Goal: Answer question/provide support: Share knowledge or assist other users

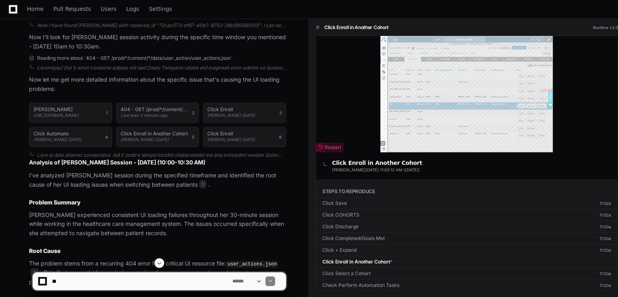
select select "***"
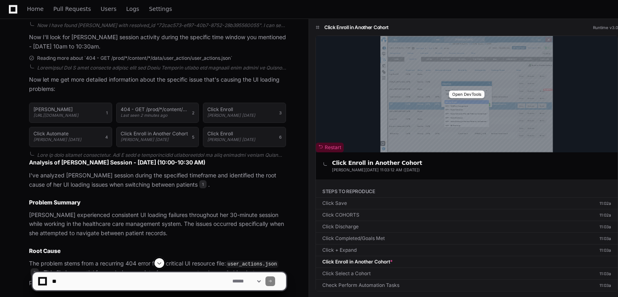
click at [462, 61] on div "Open DevTools" at bounding box center [467, 94] width 302 height 116
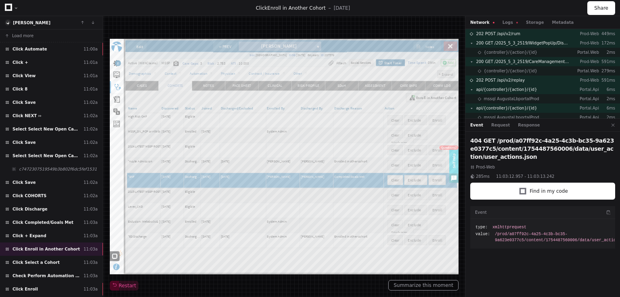
select select "***"
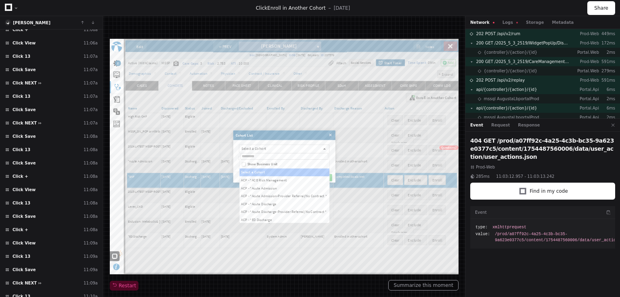
scroll to position [758, 0]
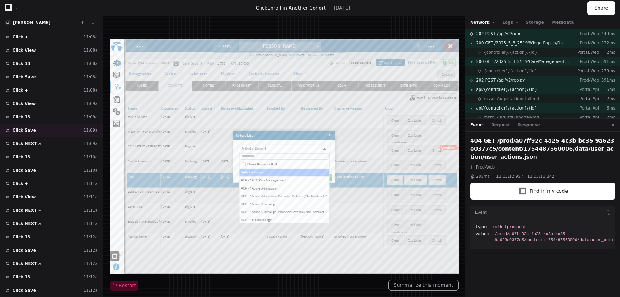
click at [40, 123] on div "Click Save 11:09a" at bounding box center [51, 129] width 103 height 13
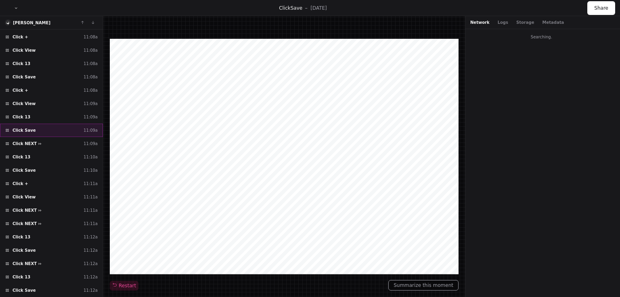
select select "*"
select select "**"
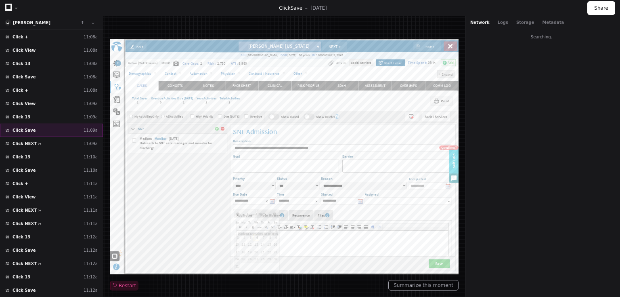
scroll to position [50, 0]
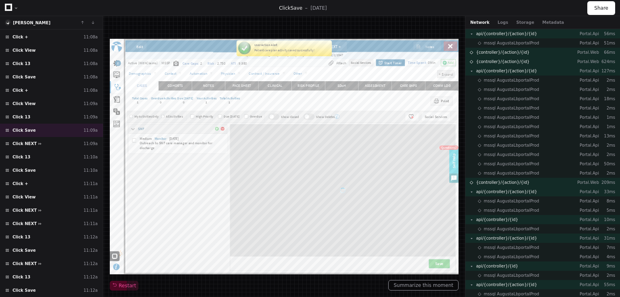
select select "*"
select select "**"
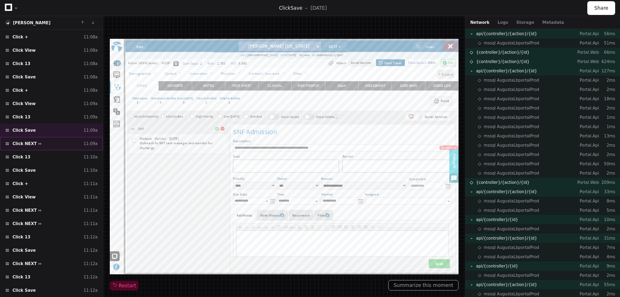
click at [61, 137] on div "Click NEXT ›› 11:09a" at bounding box center [51, 143] width 103 height 13
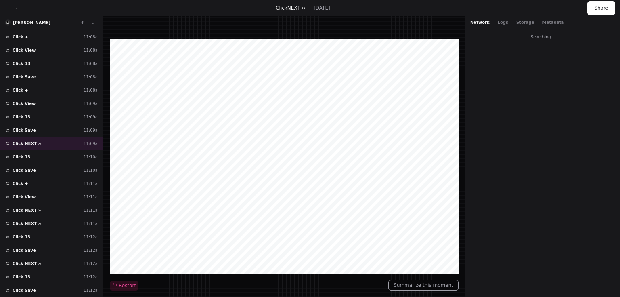
select select "*"
select select "**"
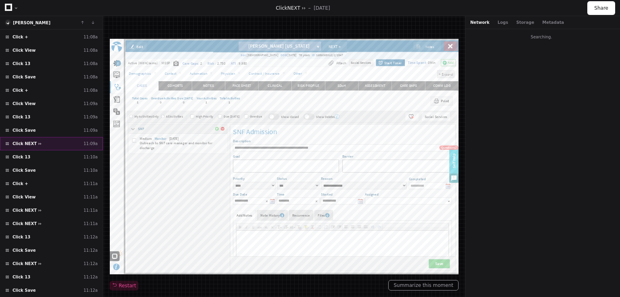
scroll to position [50, 0]
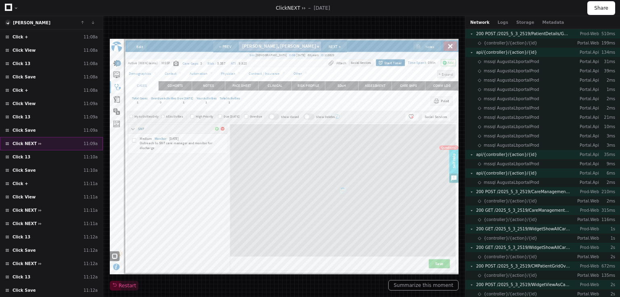
select select "*"
select select "**"
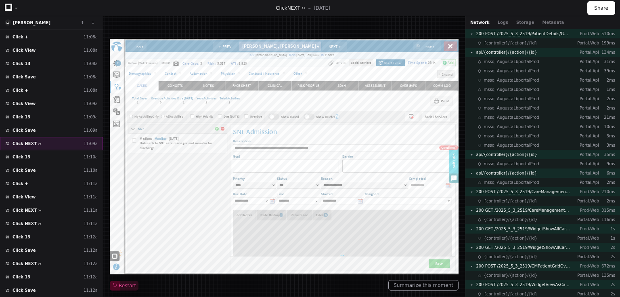
type input "**********"
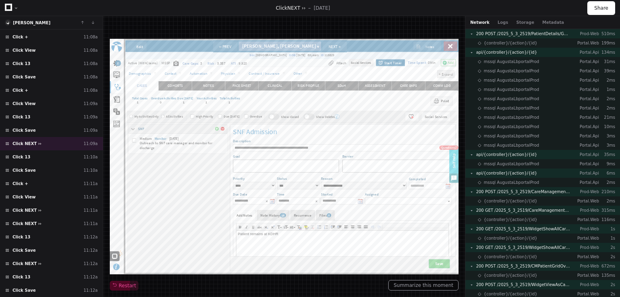
scroll to position [0, 0]
click at [33, 150] on div "Click 13 11:10a" at bounding box center [51, 156] width 103 height 13
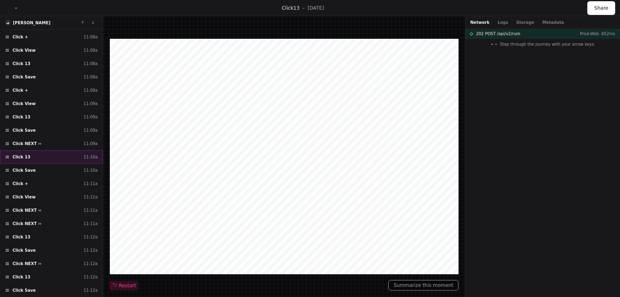
select select "*"
select select "**"
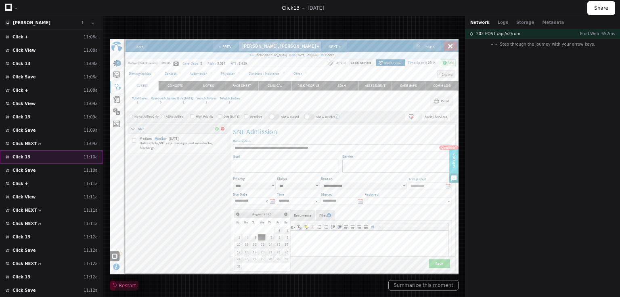
scroll to position [50, 0]
click at [39, 163] on div "Click Save 11:10a" at bounding box center [51, 169] width 103 height 13
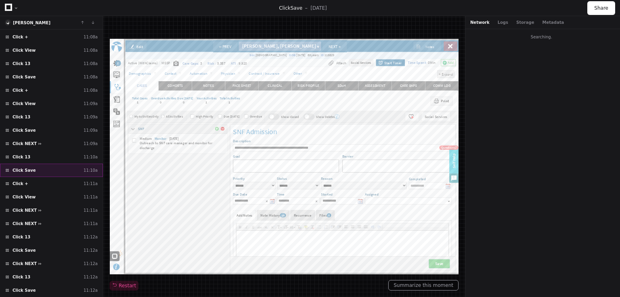
scroll to position [50, 0]
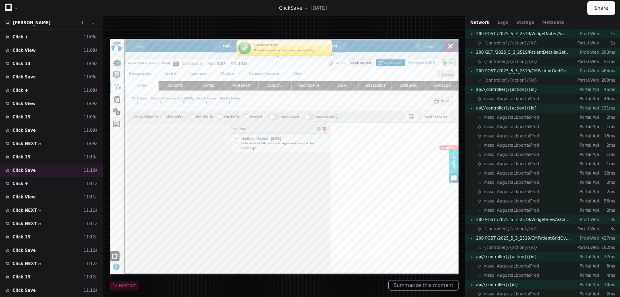
scroll to position [50, 0]
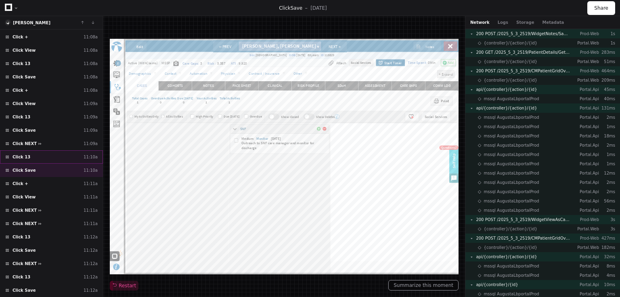
click at [43, 150] on div "Click 13 11:10a" at bounding box center [51, 156] width 103 height 13
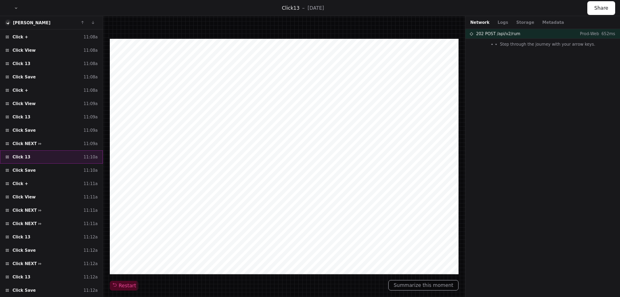
select select "*"
select select "**"
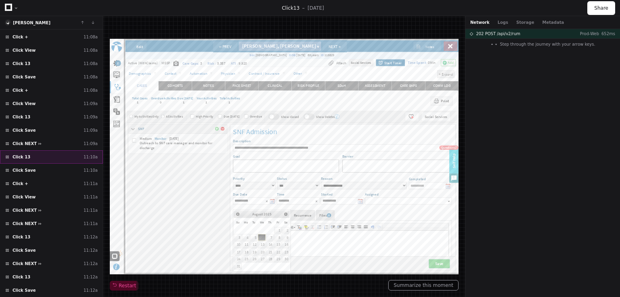
scroll to position [50, 0]
click at [38, 137] on div "Click NEXT ›› 11:09a" at bounding box center [51, 143] width 103 height 13
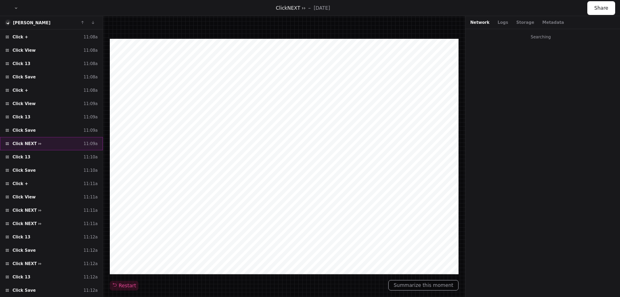
select select "*"
select select "**"
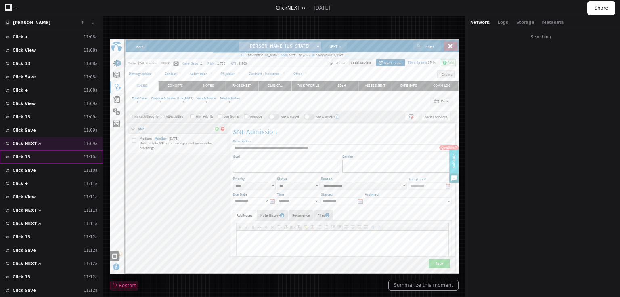
scroll to position [50, 0]
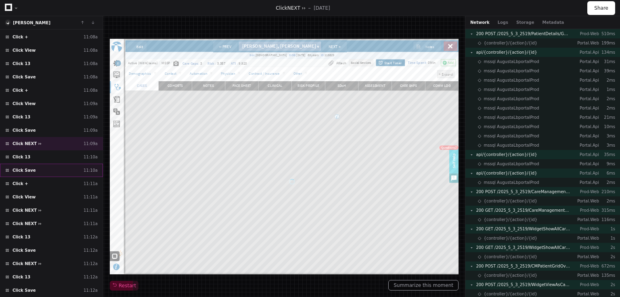
click at [42, 163] on div "Click Save 11:10a" at bounding box center [51, 169] width 103 height 13
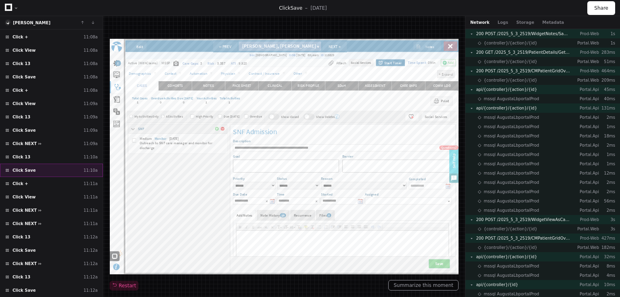
scroll to position [50, 0]
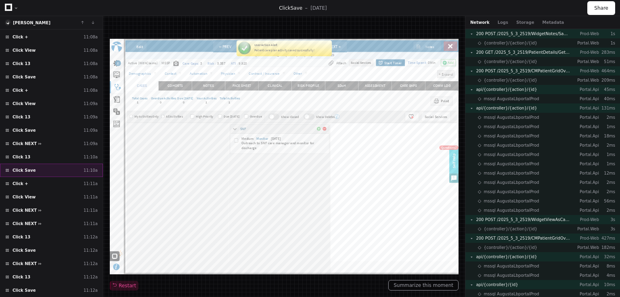
type input "**********"
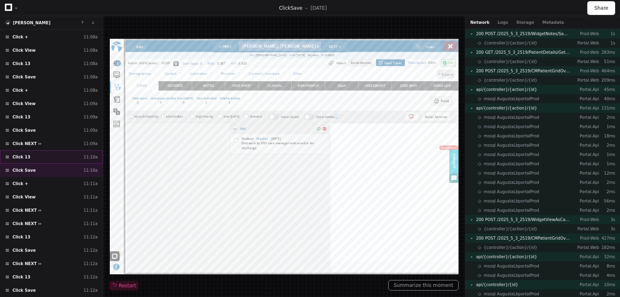
click at [44, 150] on div "Click 13 11:10a" at bounding box center [51, 156] width 103 height 13
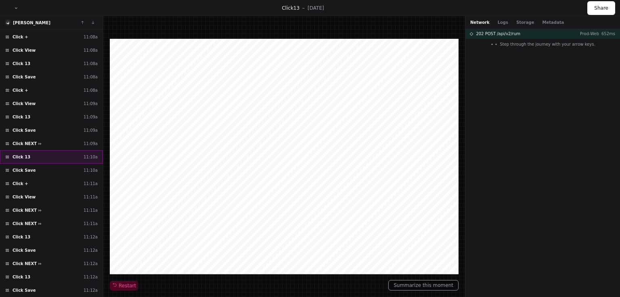
select select "*"
select select "**"
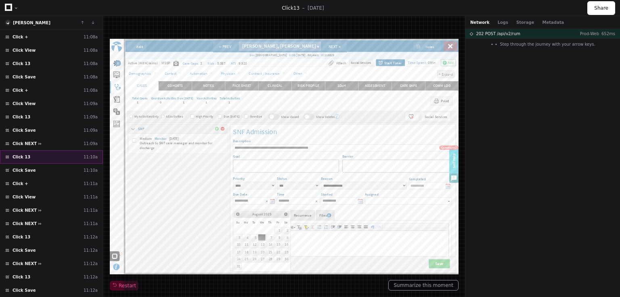
scroll to position [50, 0]
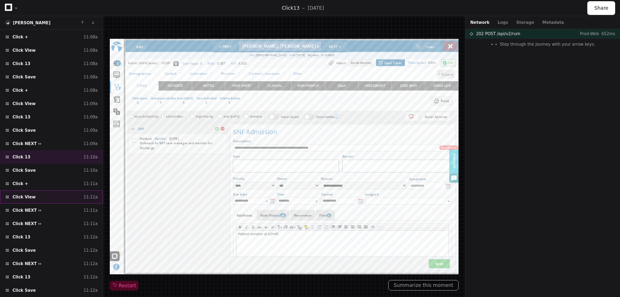
click at [44, 190] on div "Click View 11:11a" at bounding box center [51, 196] width 103 height 13
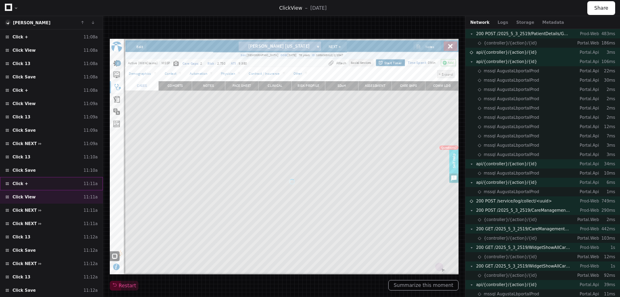
click at [44, 177] on div "Click + 11:11a" at bounding box center [51, 183] width 103 height 13
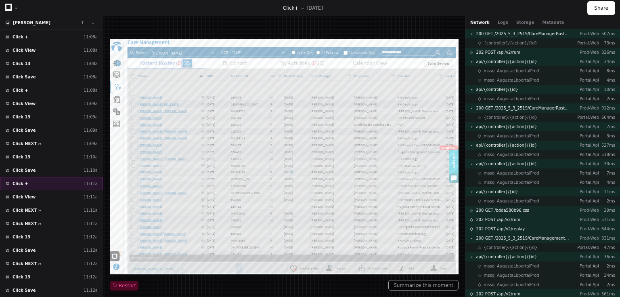
scroll to position [50, 0]
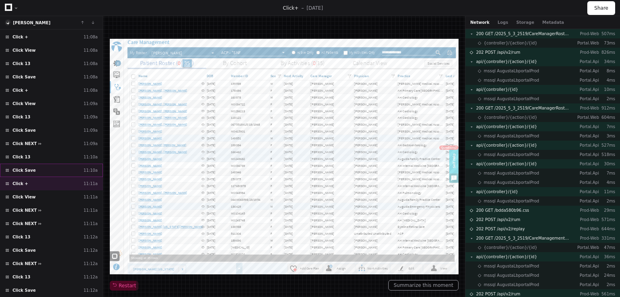
click at [39, 163] on div "Click Save 11:10a" at bounding box center [51, 169] width 103 height 13
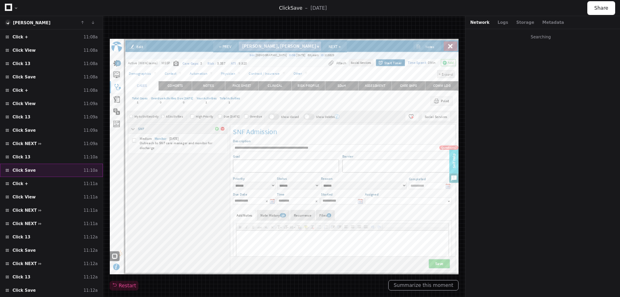
scroll to position [50, 0]
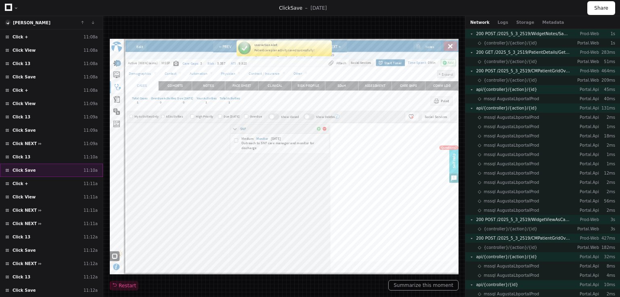
type input "**********"
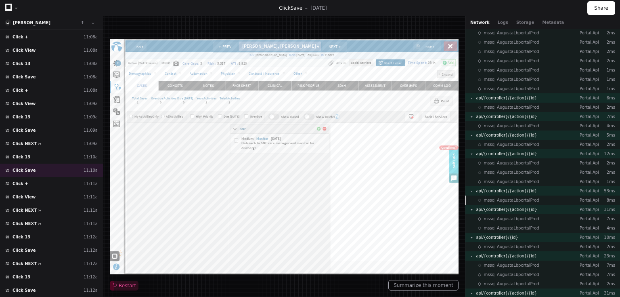
scroll to position [936, 0]
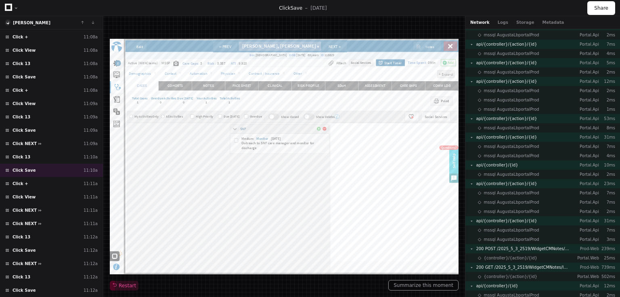
click at [499, 17] on div "Network Logs Storage Metadata" at bounding box center [542, 22] width 155 height 13
click at [498, 22] on button "Logs" at bounding box center [503, 22] width 10 height 6
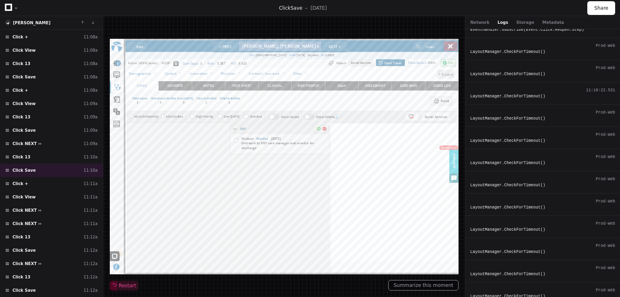
scroll to position [1791, 0]
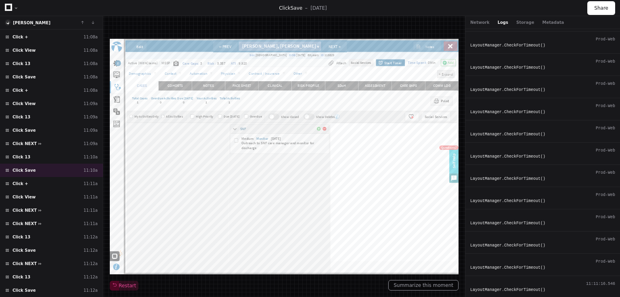
click at [521, 287] on div "LayoutManager.CheckForTimeout()" at bounding box center [542, 290] width 145 height 6
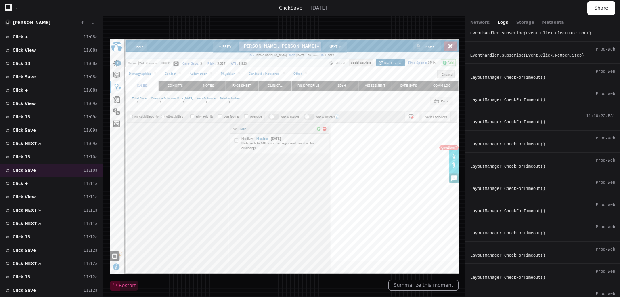
scroll to position [1662, 0]
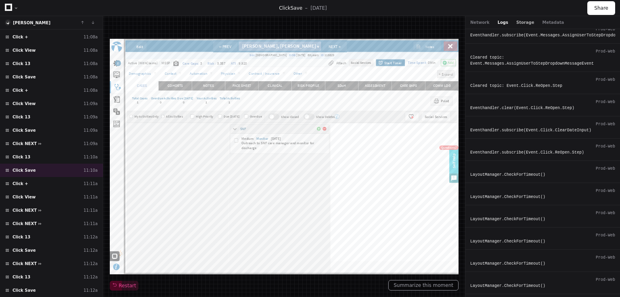
click at [516, 19] on button "Storage" at bounding box center [525, 22] width 18 height 6
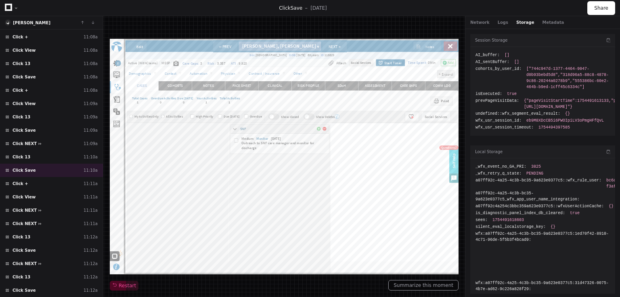
scroll to position [0, 0]
click at [546, 20] on button "Metadata" at bounding box center [553, 22] width 22 height 6
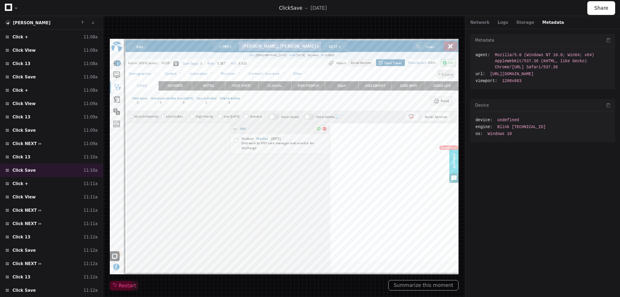
click at [531, 24] on div "Network Logs Storage Metadata" at bounding box center [517, 22] width 94 height 6
click at [10, 6] on icon at bounding box center [8, 7] width 7 height 7
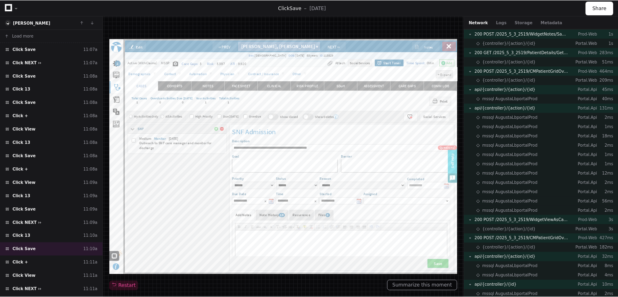
scroll to position [50, 0]
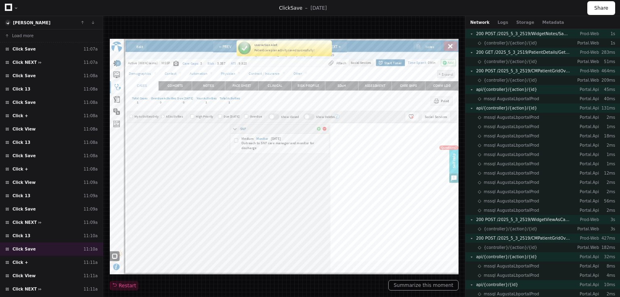
type input "**********"
click at [433, 285] on button "Summarize this moment" at bounding box center [423, 285] width 70 height 10
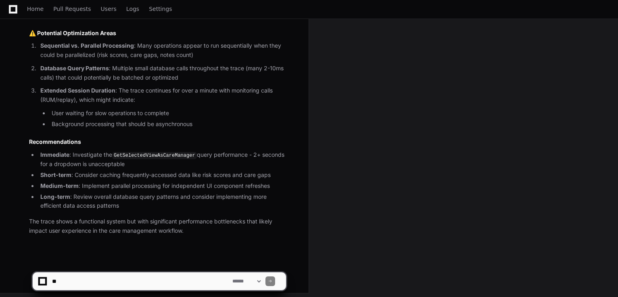
scroll to position [571, 0]
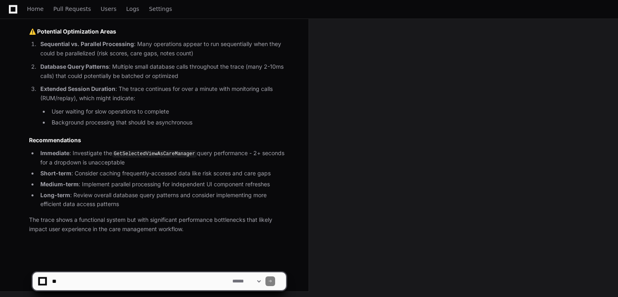
click at [142, 279] on textarea at bounding box center [140, 281] width 180 height 18
click at [81, 279] on textarea at bounding box center [140, 281] width 180 height 18
paste textarea "**********"
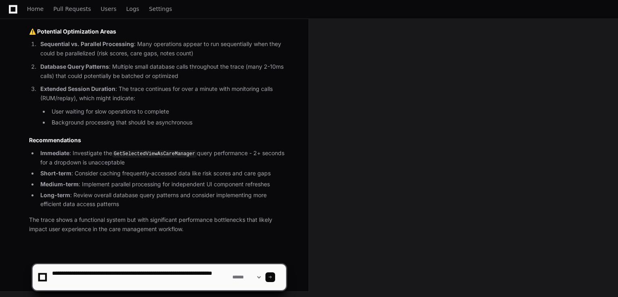
click at [128, 270] on textarea at bounding box center [140, 277] width 180 height 26
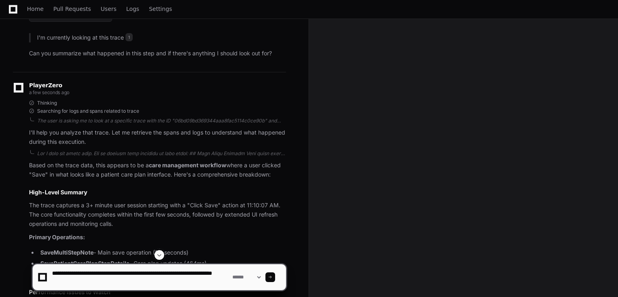
scroll to position [0, 0]
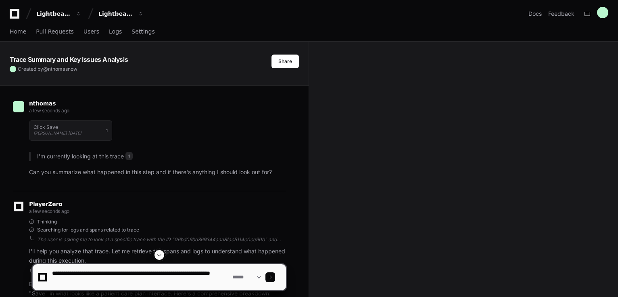
click at [153, 276] on textarea at bounding box center [140, 277] width 180 height 26
click at [139, 283] on textarea at bounding box center [140, 277] width 180 height 26
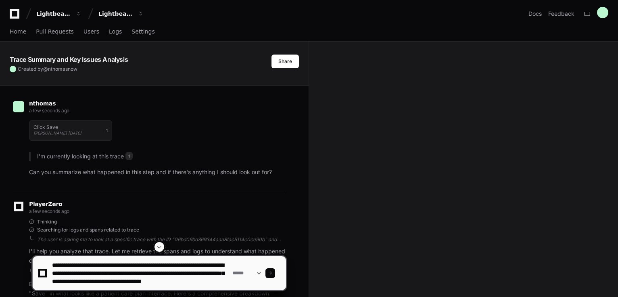
type textarea "**********"
click at [152, 285] on textarea at bounding box center [140, 273] width 180 height 34
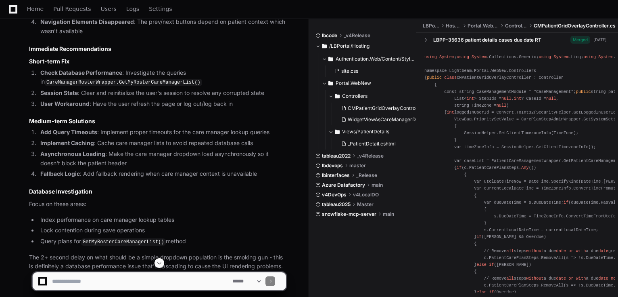
scroll to position [1684, 0]
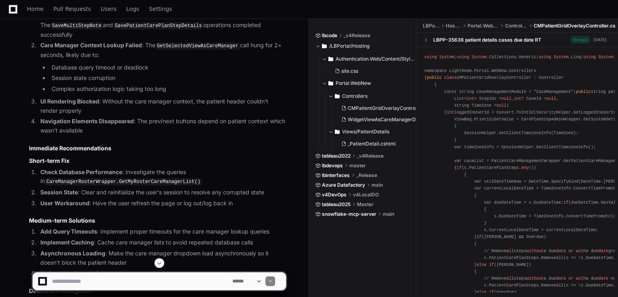
scroll to position [1559, 0]
click at [151, 177] on code "CareManagerRosterWrapper.GetMyRosterCareManagerList()" at bounding box center [123, 180] width 157 height 7
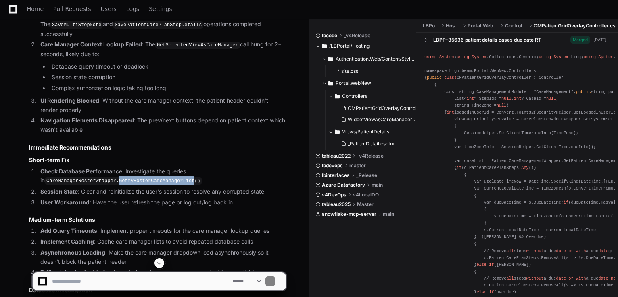
click at [151, 177] on code "CareManagerRosterWrapper.GetMyRosterCareManagerList()" at bounding box center [123, 180] width 157 height 7
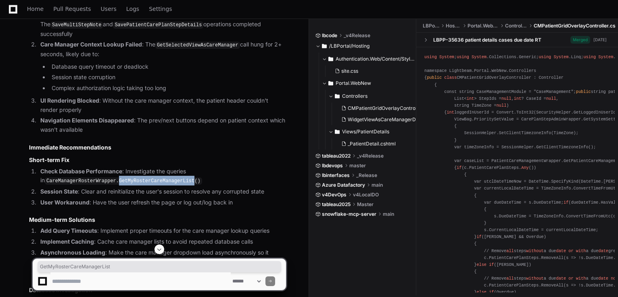
copy code "GetMyRosterCareManagerList"
click at [190, 116] on li "Navigation Elements Disappeared : The prev/next buttons depend on patient conte…" at bounding box center [162, 125] width 248 height 19
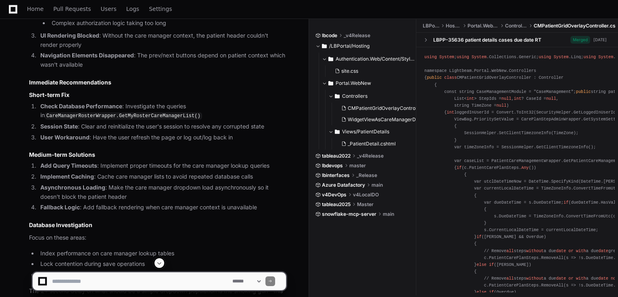
scroll to position [1624, 0]
click at [159, 113] on code "CareManagerRosterWrapper.GetMyRosterCareManagerList()" at bounding box center [123, 116] width 157 height 7
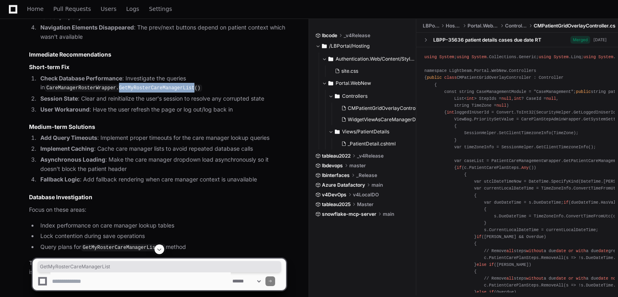
scroll to position [1684, 0]
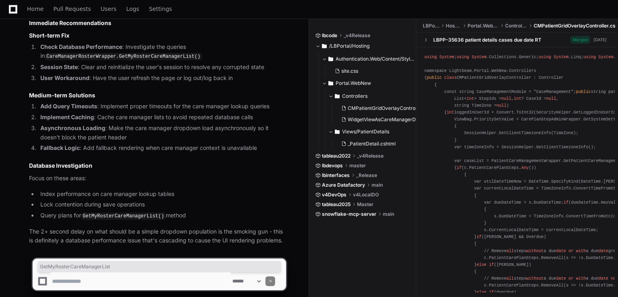
click at [119, 284] on textarea at bounding box center [140, 281] width 180 height 18
type textarea "**********"
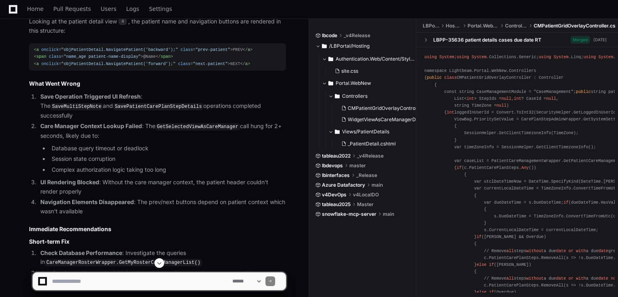
scroll to position [1468, 0]
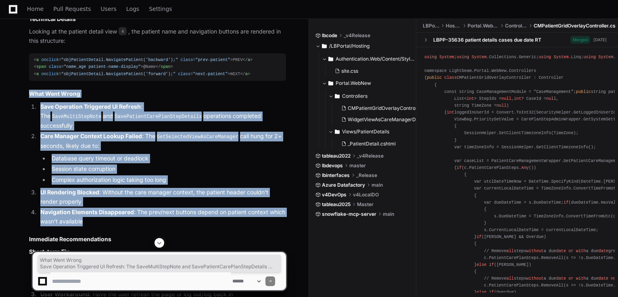
drag, startPoint x: 39, startPoint y: 100, endPoint x: 108, endPoint y: 208, distance: 128.3
click at [108, 208] on div "WidgetViewAsCareManagerDropdownController.cs 3 _PatientDetail.cshtml 4 Perfect!…" at bounding box center [149, 129] width 273 height 663
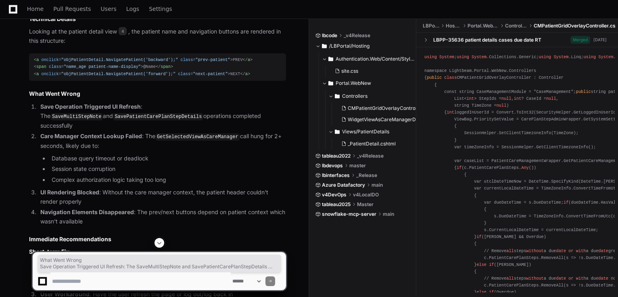
click at [71, 284] on textarea at bounding box center [140, 281] width 180 height 18
type textarea "*"
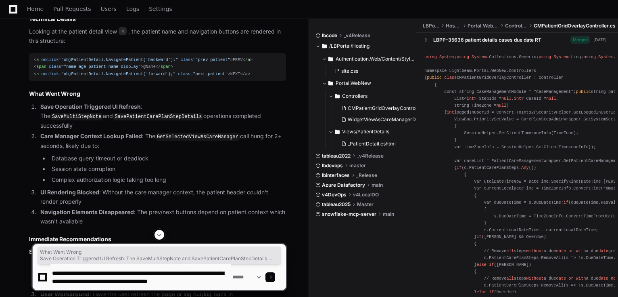
scroll to position [2, 0]
type textarea "**********"
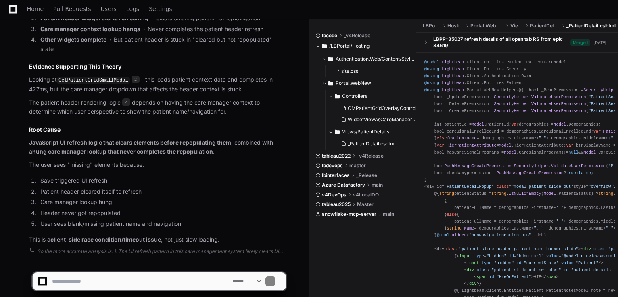
scroll to position [2835, 0]
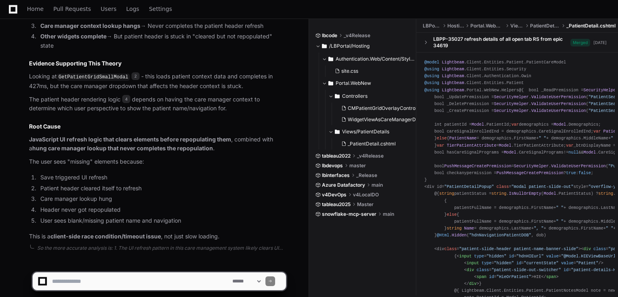
click at [158, 205] on li "Header never got repopulated" at bounding box center [162, 209] width 248 height 9
click at [65, 232] on strong "client-side race condition/timeout issue" at bounding box center [105, 235] width 111 height 7
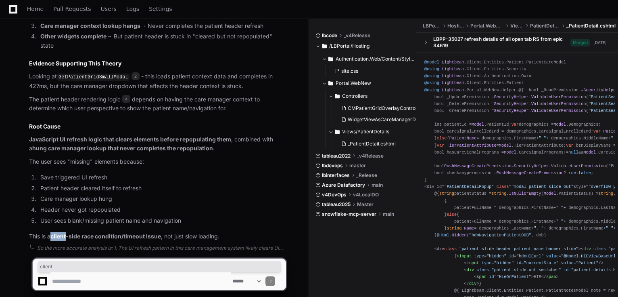
click at [65, 232] on strong "client-side race condition/timeout issue" at bounding box center [105, 235] width 111 height 7
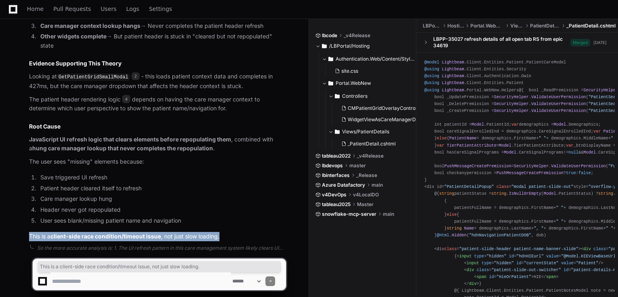
click at [65, 232] on strong "client-side race condition/timeout issue" at bounding box center [105, 235] width 111 height 7
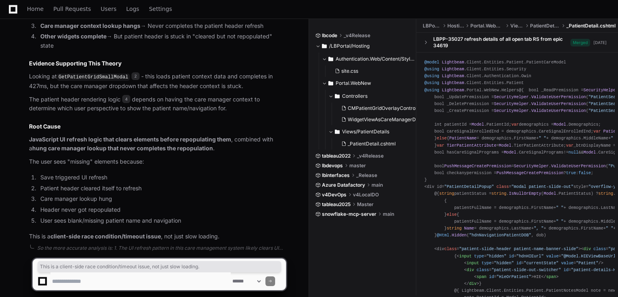
click at [126, 280] on textarea at bounding box center [140, 281] width 180 height 18
type textarea "**********"
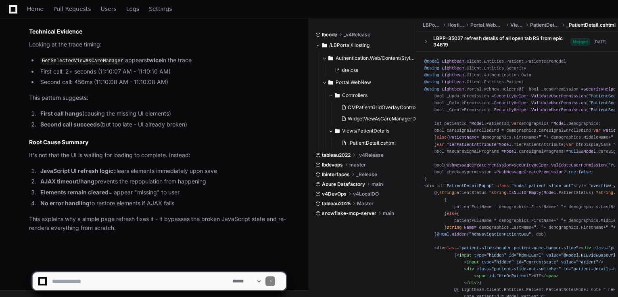
scroll to position [3551, 0]
click at [123, 281] on textarea at bounding box center [140, 281] width 180 height 18
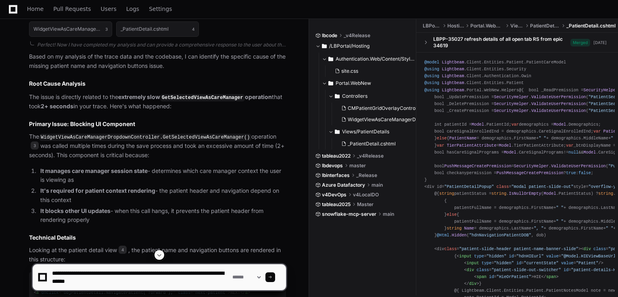
scroll to position [1291, 0]
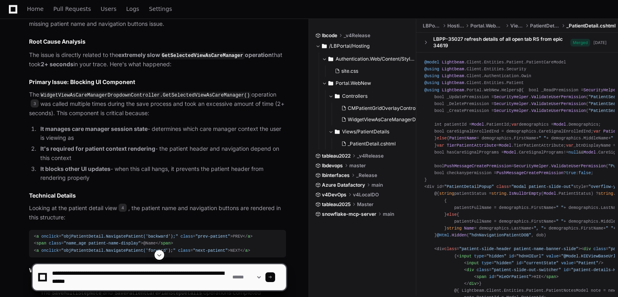
click at [174, 92] on code "WidgetViewAsCareManagerDropdownController.GetSelectedViewAsCareManager()" at bounding box center [145, 95] width 212 height 7
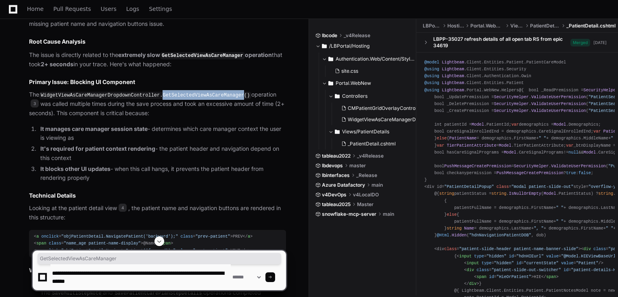
click at [174, 92] on code "WidgetViewAsCareManagerDropdownController.GetSelectedViewAsCareManager()" at bounding box center [145, 95] width 212 height 7
copy code "GetSelectedViewAsCareManager"
click at [163, 287] on textarea at bounding box center [140, 277] width 180 height 26
paste textarea "**********"
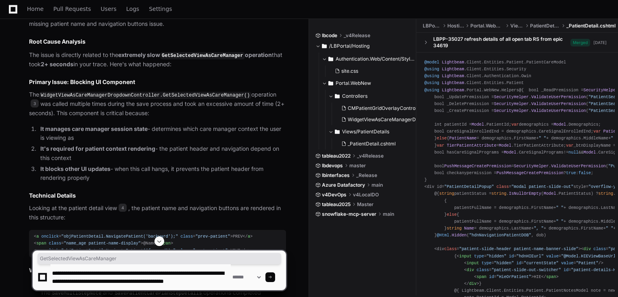
type textarea "**********"
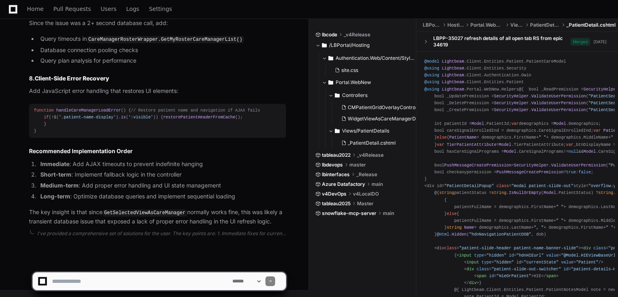
scroll to position [4595, 0]
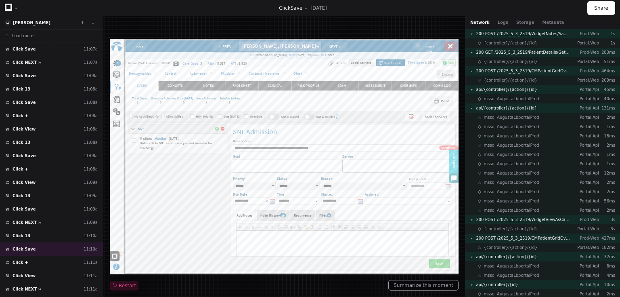
scroll to position [50, 0]
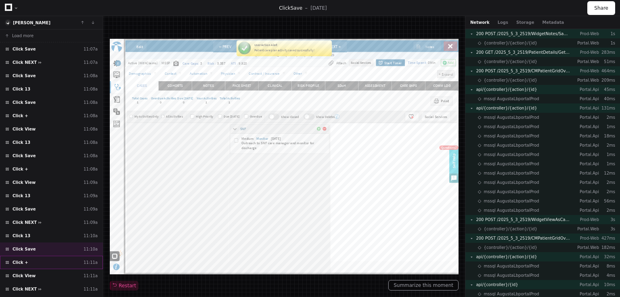
click at [14, 259] on span "Click +" at bounding box center [21, 262] width 16 height 6
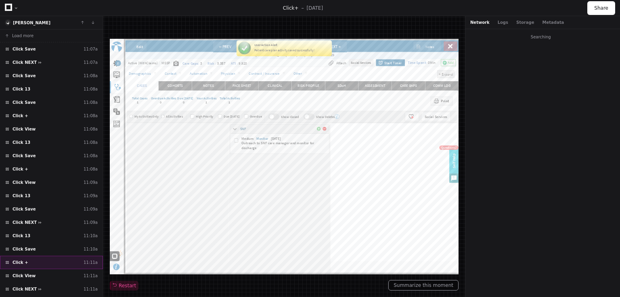
type input "**********"
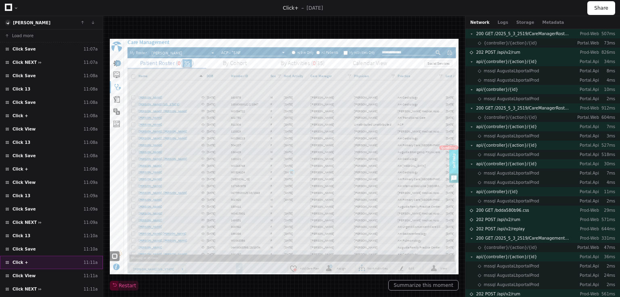
scroll to position [50, 0]
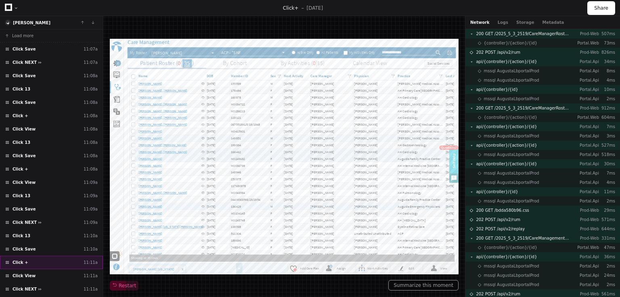
click at [25, 261] on div "Click + 11:11a" at bounding box center [51, 261] width 103 height 13
click at [31, 251] on div "Click Save 11:10a" at bounding box center [51, 248] width 103 height 13
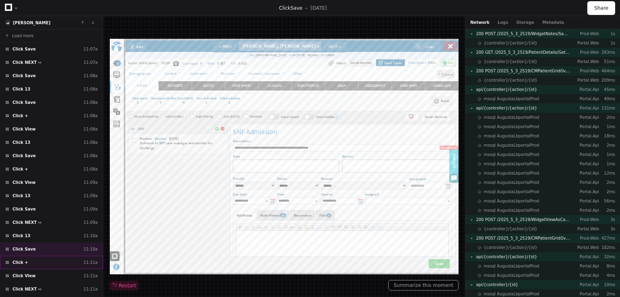
scroll to position [50, 0]
click at [30, 258] on div "Click + 11:11a" at bounding box center [51, 261] width 103 height 13
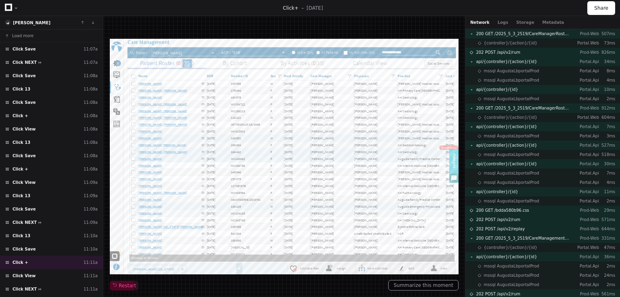
click at [249, 201] on div at bounding box center [284, 156] width 349 height 235
click at [16, 8] on div at bounding box center [16, 8] width 5 height 5
click at [294, 8] on span "+" at bounding box center [296, 8] width 4 height 6
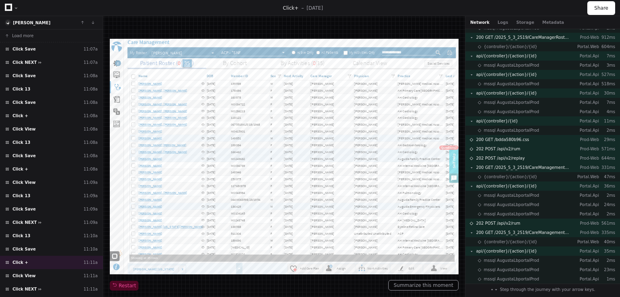
click at [541, 290] on span "Step through the journey with your arrow keys." at bounding box center [547, 289] width 95 height 6
click at [540, 289] on span "Step through the journey with your arrow keys." at bounding box center [547, 289] width 95 height 6
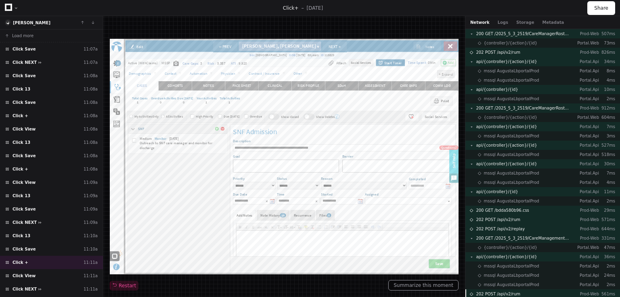
scroll to position [50, 0]
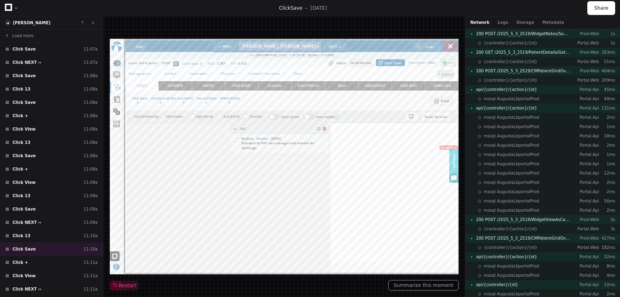
scroll to position [50, 0]
click at [212, 178] on div at bounding box center [284, 156] width 349 height 235
click at [36, 260] on div "Click + 11:11a" at bounding box center [51, 261] width 103 height 13
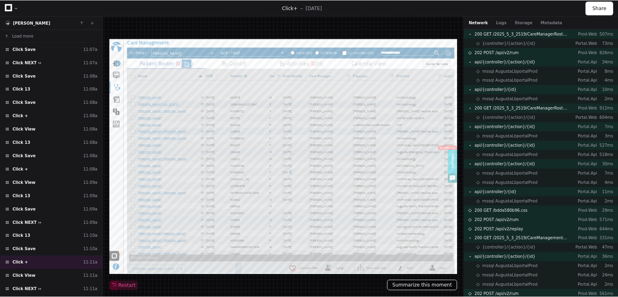
scroll to position [50, 0]
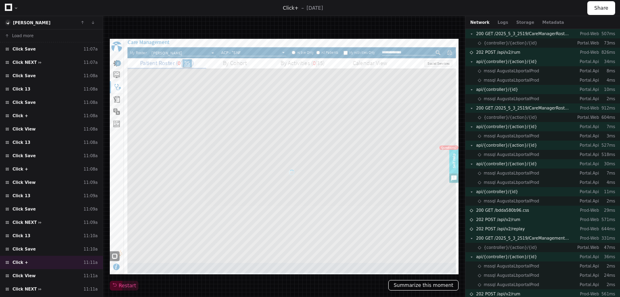
click at [413, 281] on button "Summarize this moment" at bounding box center [423, 285] width 70 height 10
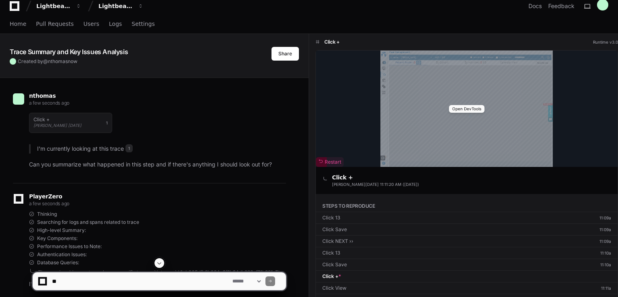
scroll to position [40, 0]
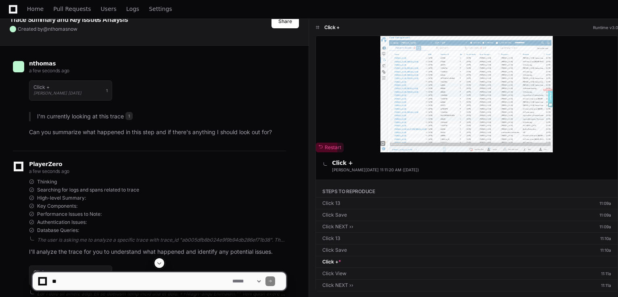
click at [87, 277] on textarea at bounding box center [140, 281] width 180 height 18
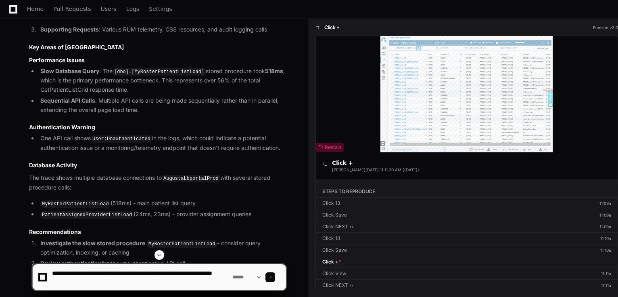
scroll to position [363, 0]
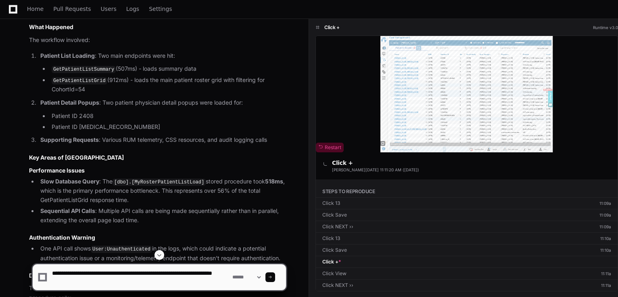
click at [99, 280] on textarea at bounding box center [140, 277] width 180 height 26
drag, startPoint x: 98, startPoint y: 280, endPoint x: -31, endPoint y: 268, distance: 128.9
click at [0, 268] on html "Lightbeam Health Lightbeam Health Solutions Docs Feedback Home Pull Requests Us…" at bounding box center [309, 49] width 618 height 824
type textarea "**********"
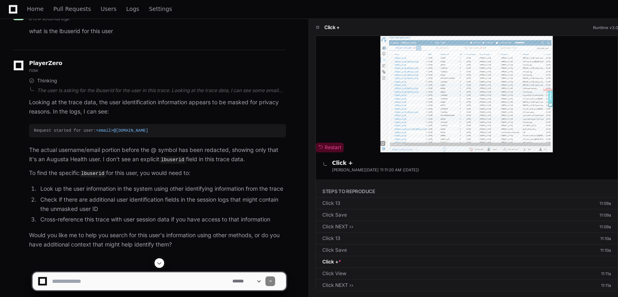
scroll to position [788, 0]
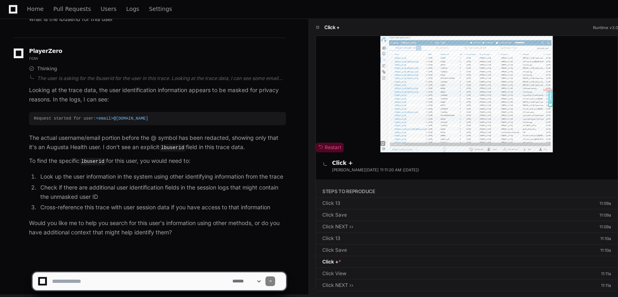
click at [172, 271] on app-app-chat-input "**********" at bounding box center [159, 274] width 254 height 32
click at [166, 277] on textarea at bounding box center [140, 281] width 180 height 18
type textarea "**********"
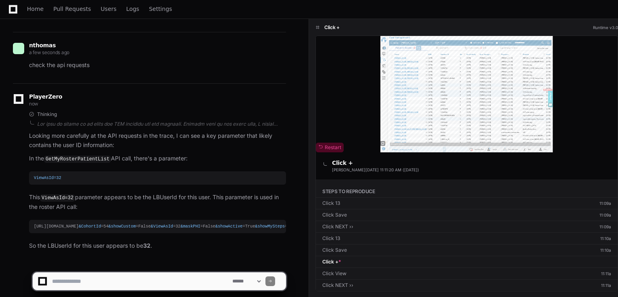
scroll to position [1019, 0]
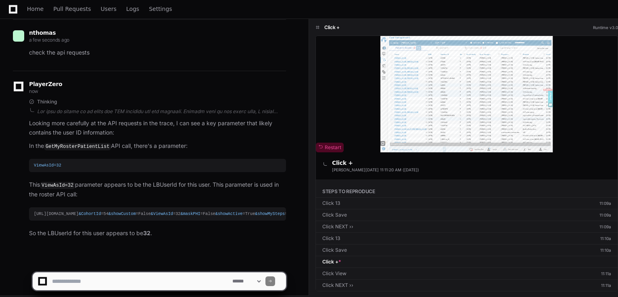
click at [142, 273] on textarea at bounding box center [140, 281] width 180 height 18
type textarea "**********"
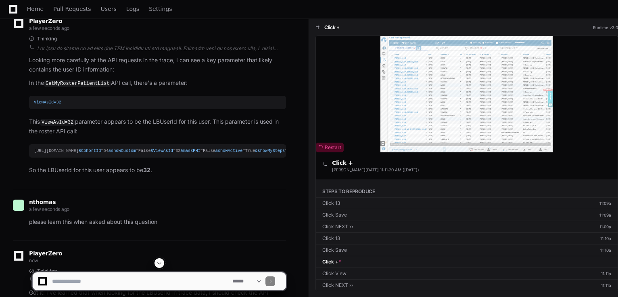
scroll to position [1084, 0]
